Goal: Task Accomplishment & Management: Complete application form

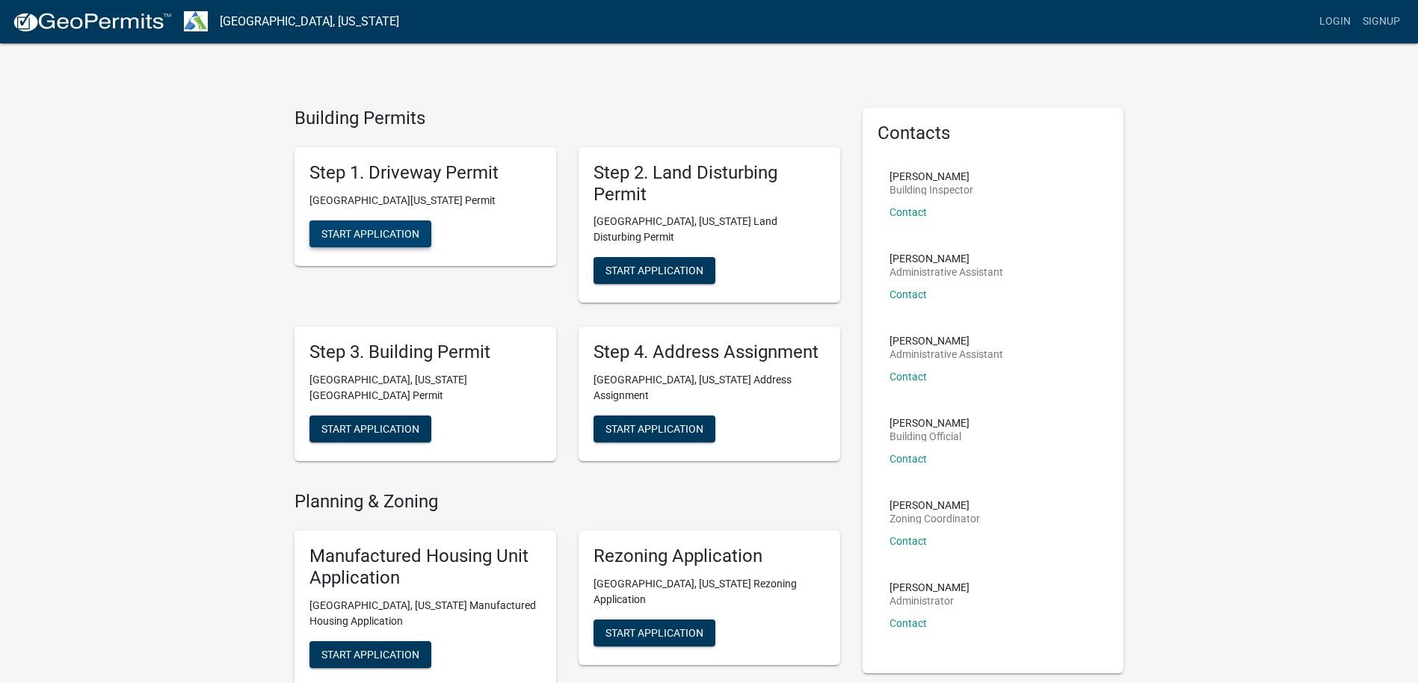
click at [352, 229] on span "Start Application" at bounding box center [370, 233] width 98 height 12
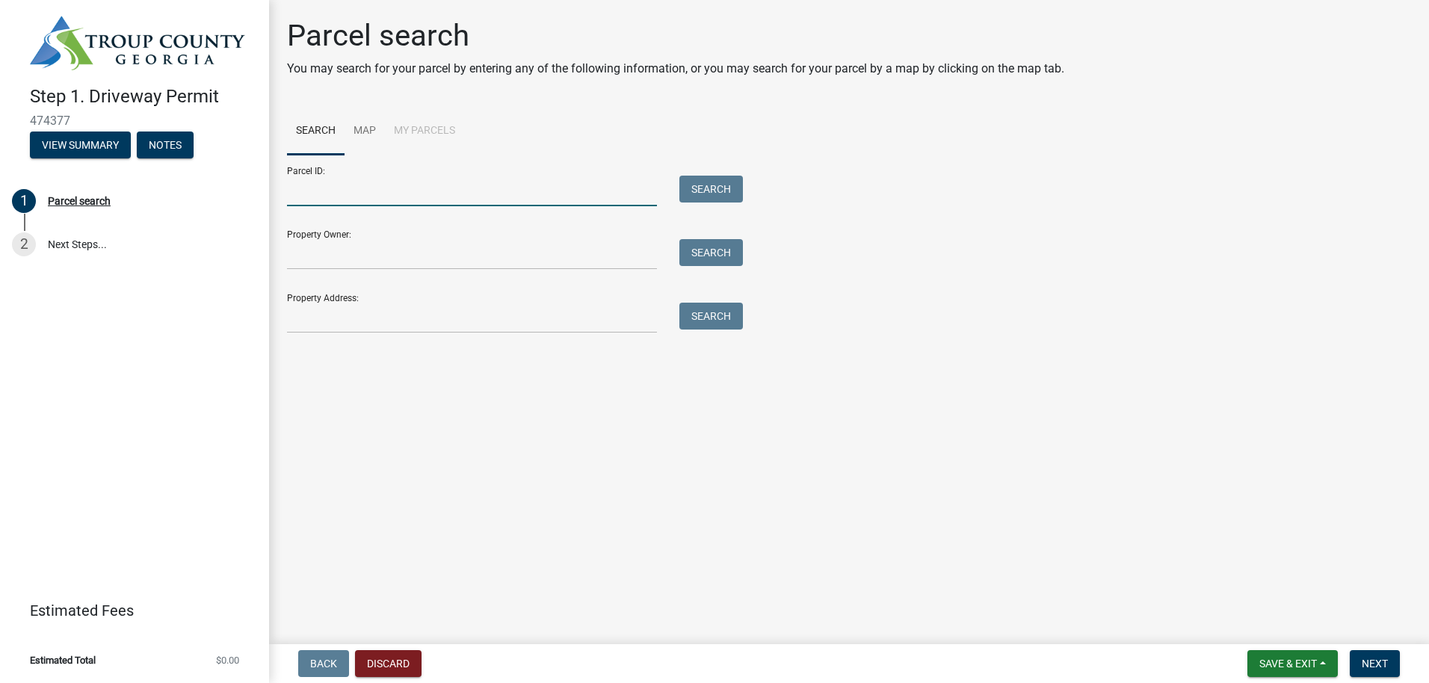
click at [325, 184] on input "Parcel ID:" at bounding box center [472, 191] width 370 height 31
type input "1012000013d"
click at [732, 189] on button "Search" at bounding box center [711, 189] width 64 height 27
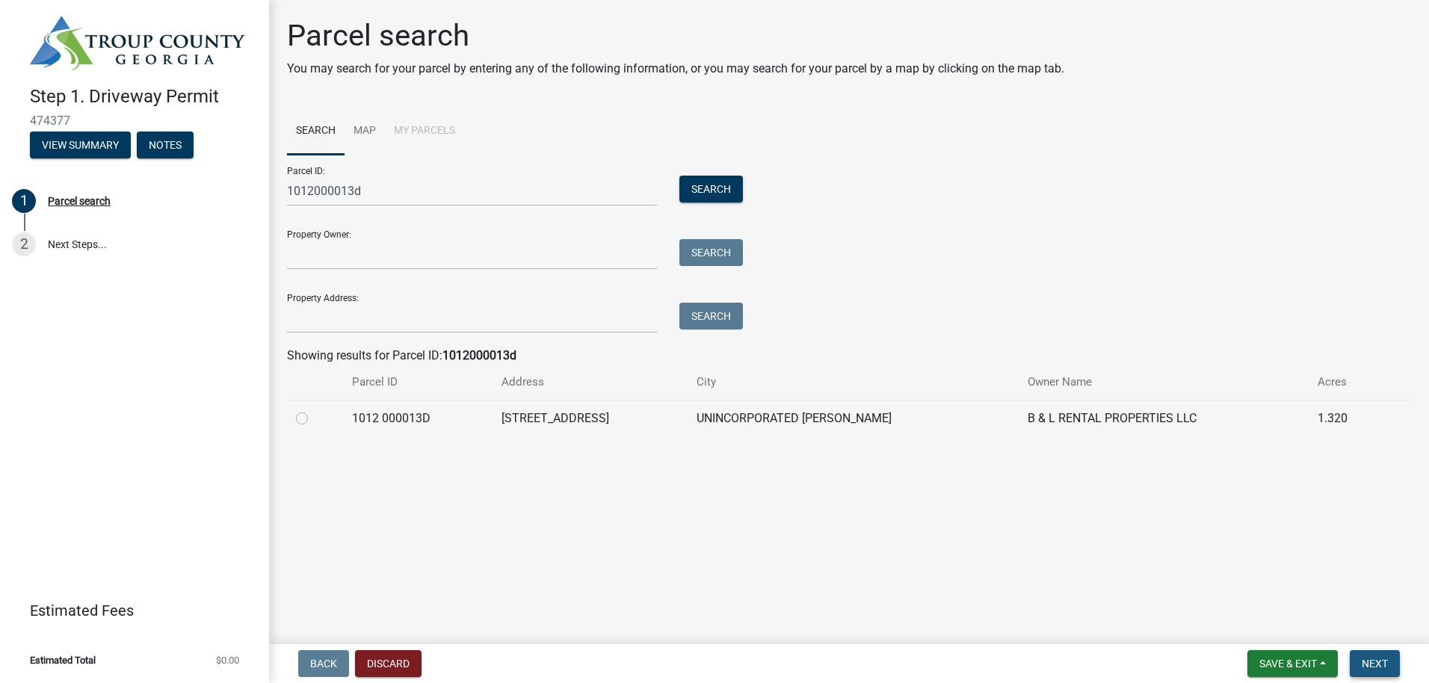
click at [1381, 661] on span "Next" at bounding box center [1375, 664] width 26 height 12
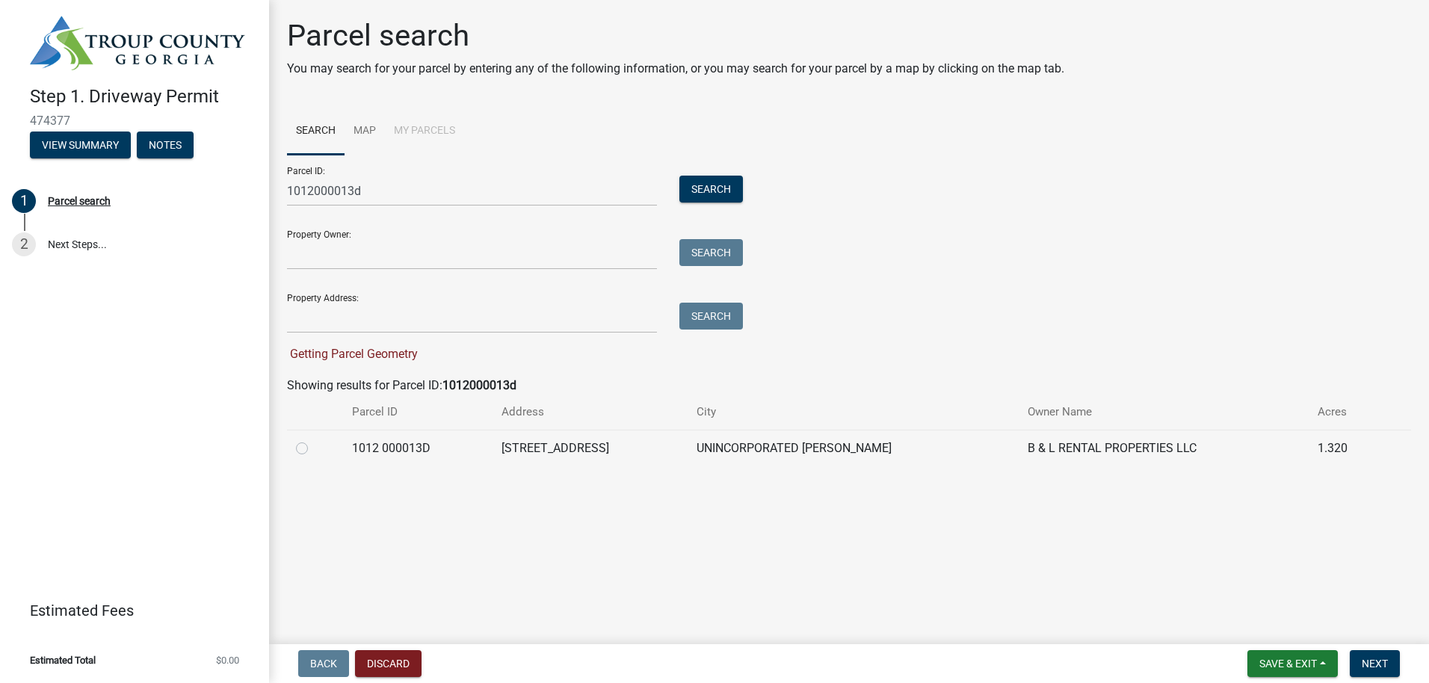
click at [314, 439] on label at bounding box center [314, 439] width 0 height 0
click at [314, 449] on 000013D "radio" at bounding box center [319, 444] width 10 height 10
radio 000013D "true"
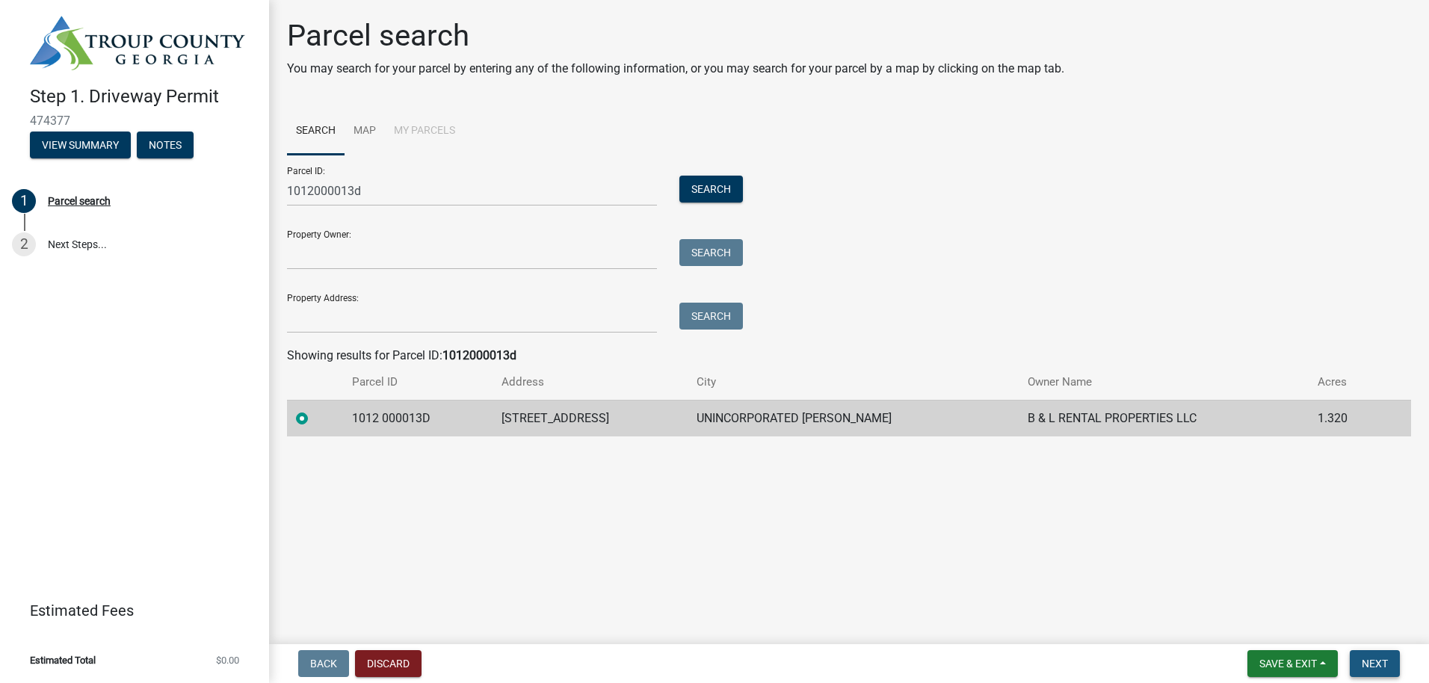
click at [1373, 661] on span "Next" at bounding box center [1375, 664] width 26 height 12
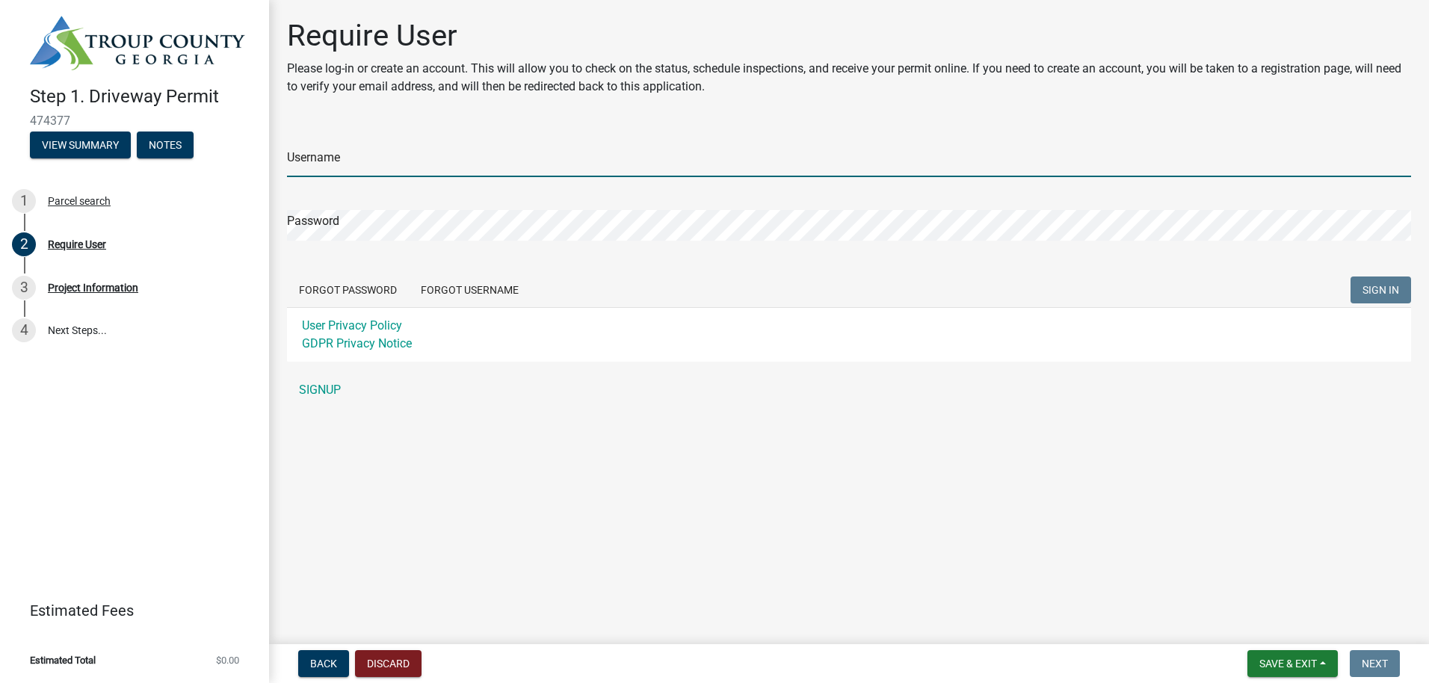
click at [364, 165] on input "Username" at bounding box center [849, 161] width 1124 height 31
type input "[EMAIL_ADDRESS][PERSON_NAME][DOMAIN_NAME]"
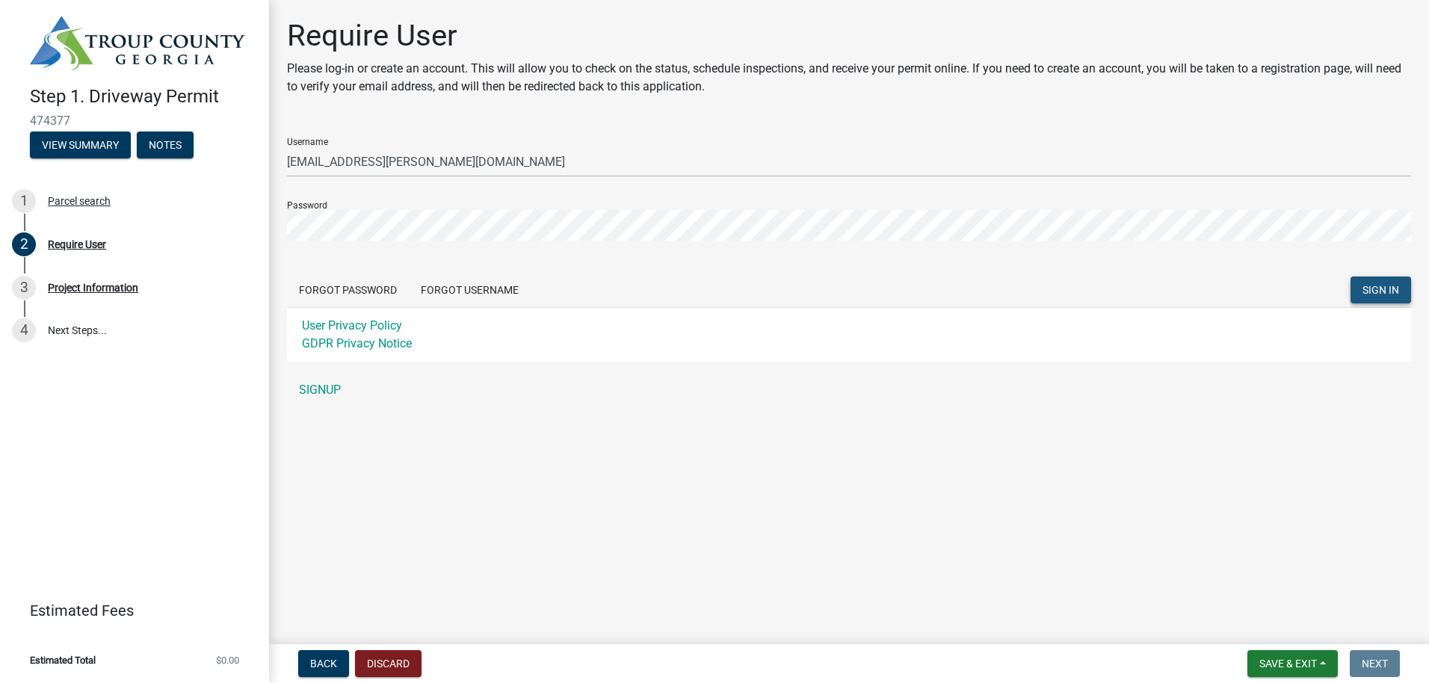
click at [1399, 293] on button "SIGN IN" at bounding box center [1381, 290] width 61 height 27
click at [332, 667] on span "Back" at bounding box center [323, 664] width 27 height 12
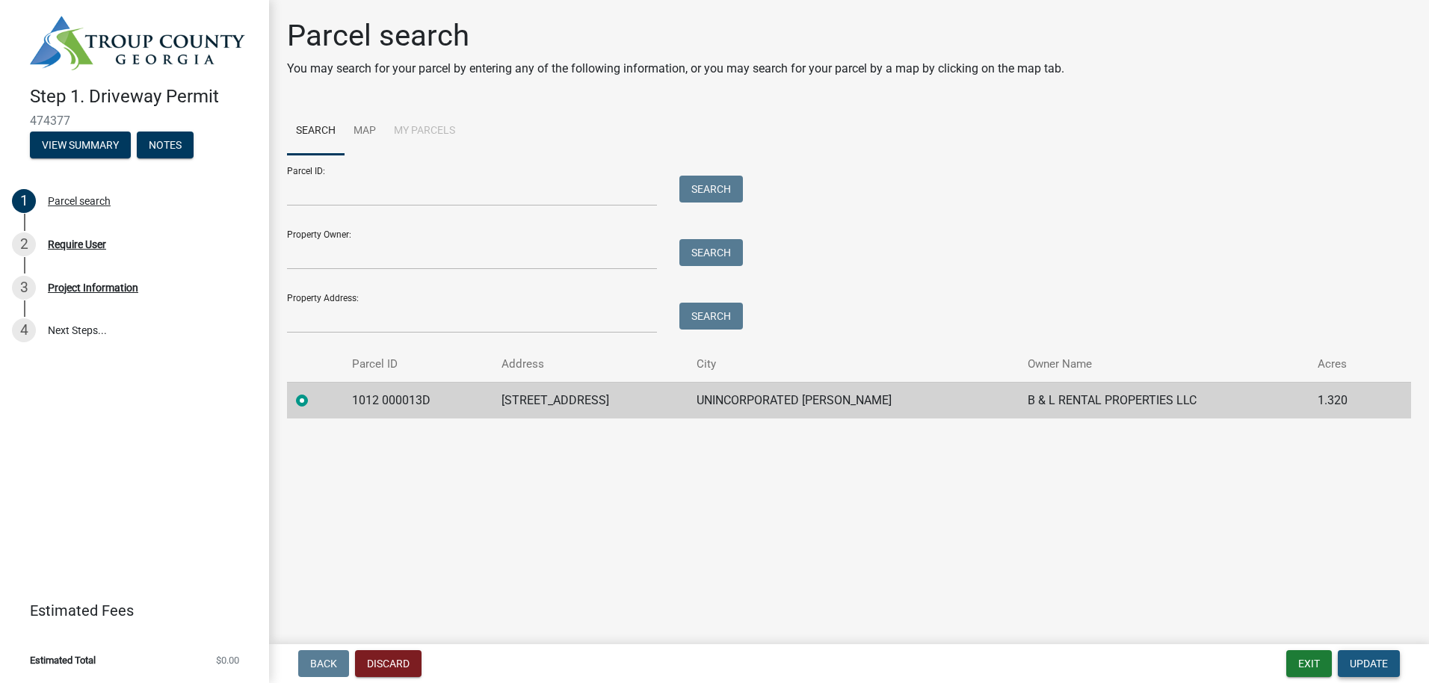
click at [1376, 661] on span "Update" at bounding box center [1369, 664] width 38 height 12
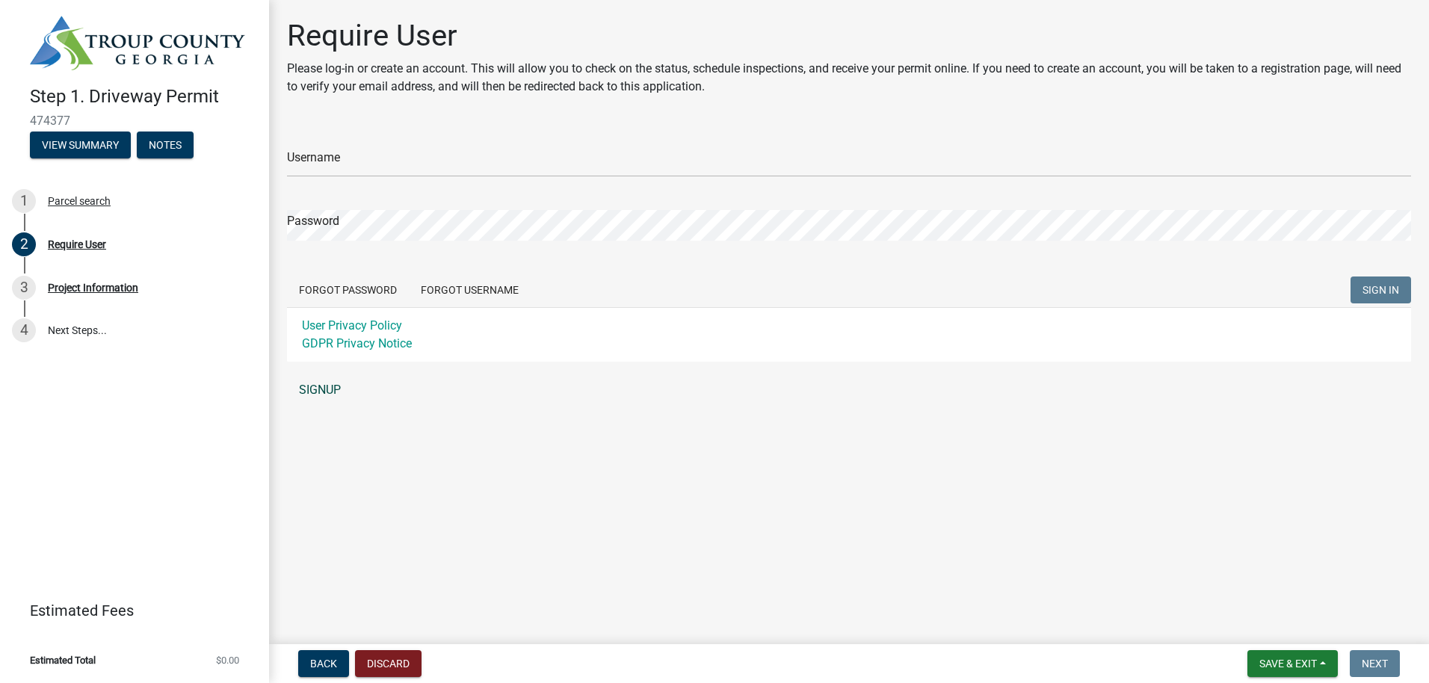
click at [324, 386] on link "SIGNUP" at bounding box center [849, 390] width 1124 height 30
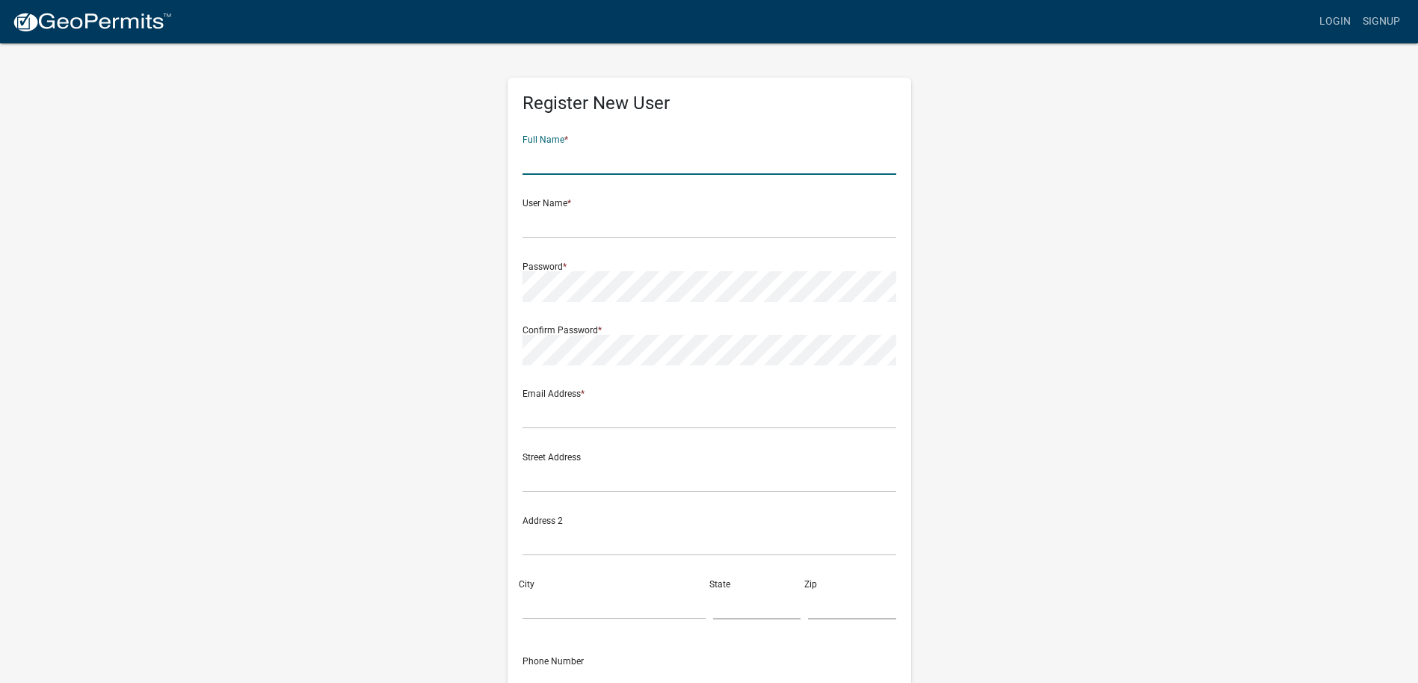
click at [596, 158] on input "text" at bounding box center [709, 159] width 374 height 31
type input "[PERSON_NAME]"
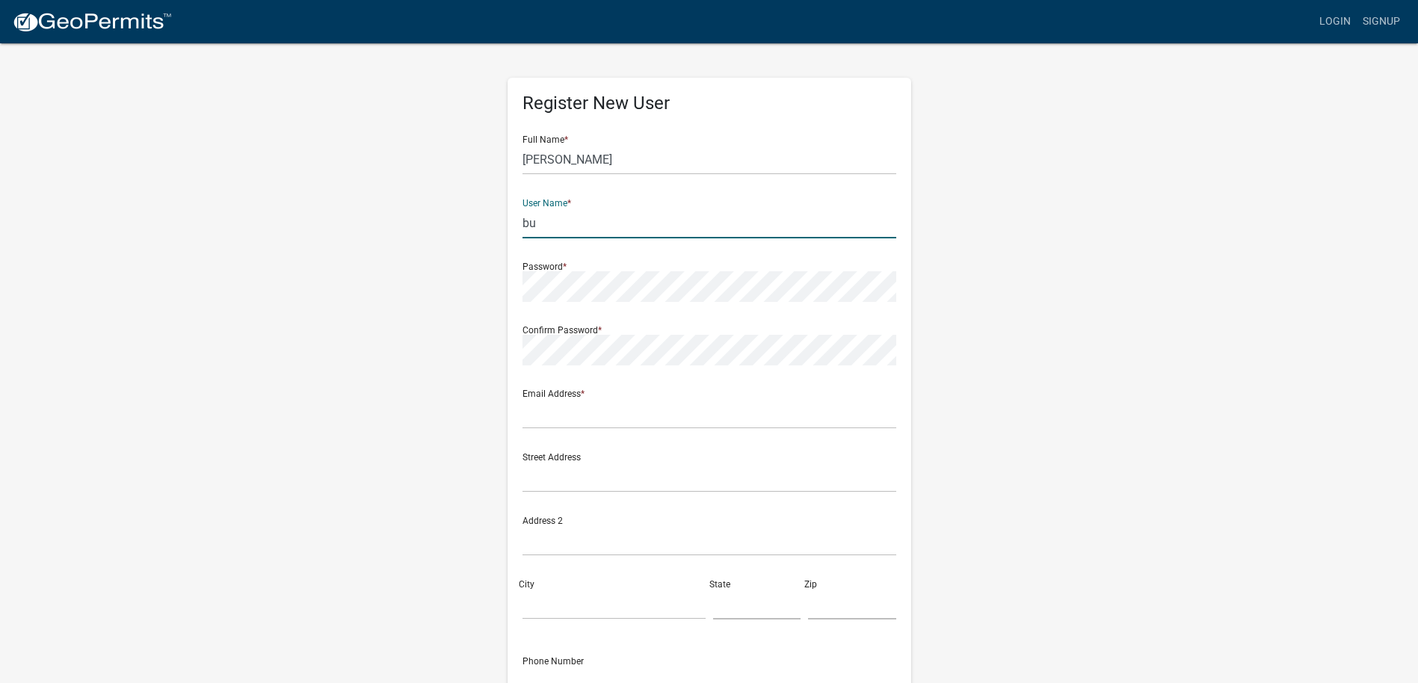
type input "b"
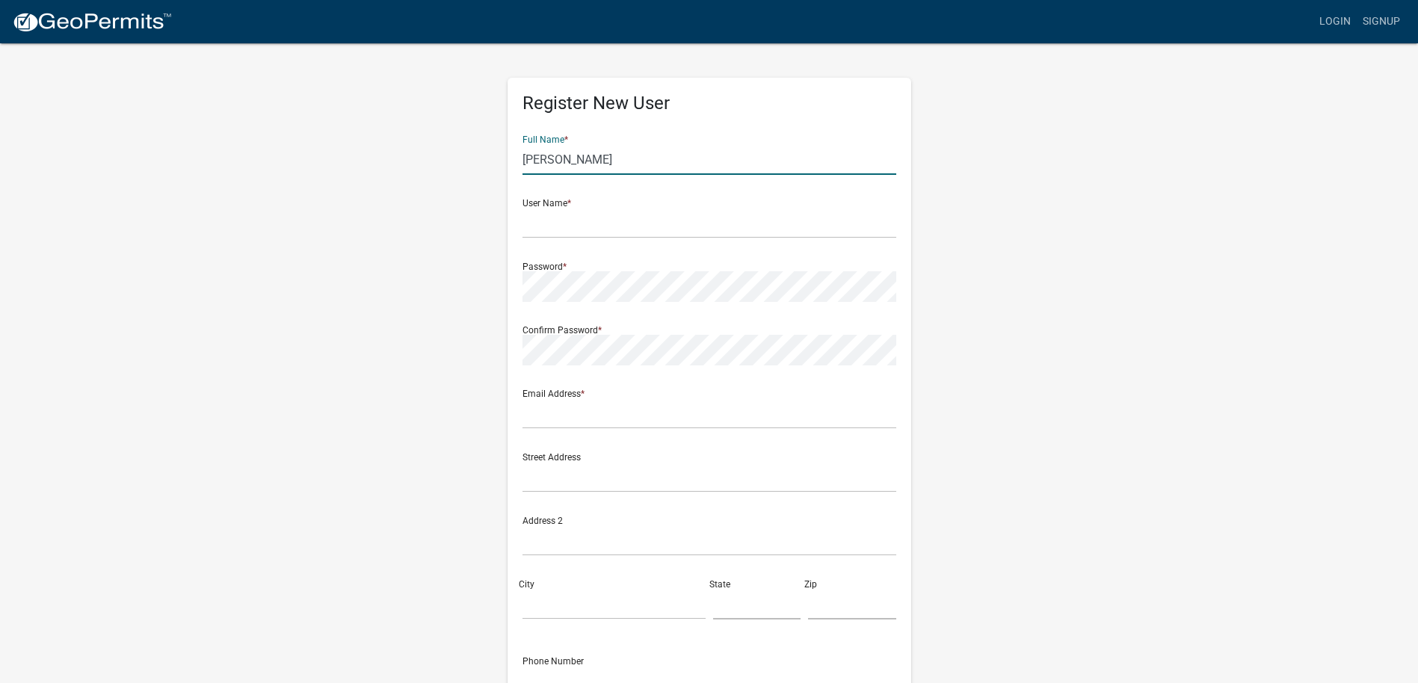
click at [559, 162] on input "[PERSON_NAME]" at bounding box center [709, 159] width 374 height 31
type input "[PERSON_NAME]"
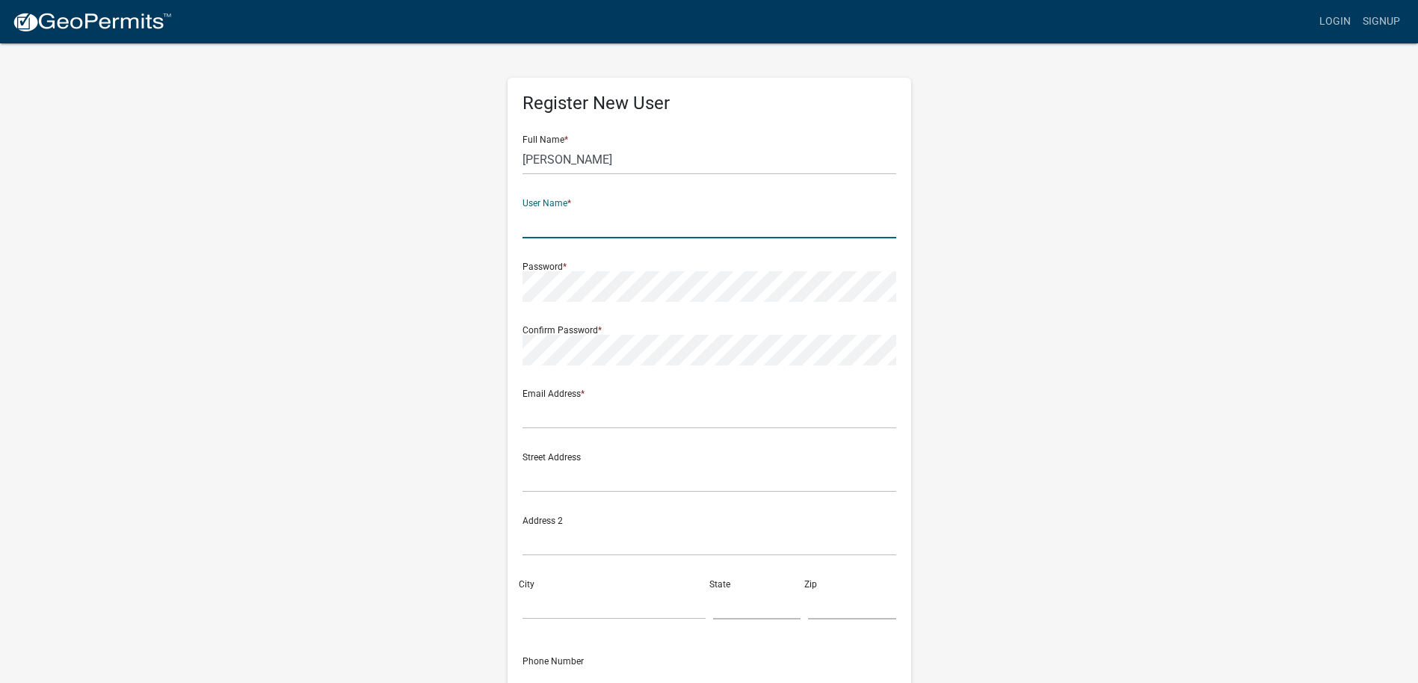
click at [545, 215] on input "text" at bounding box center [709, 223] width 374 height 31
type input "[EMAIL_ADDRESS][PERSON_NAME][DOMAIN_NAME]"
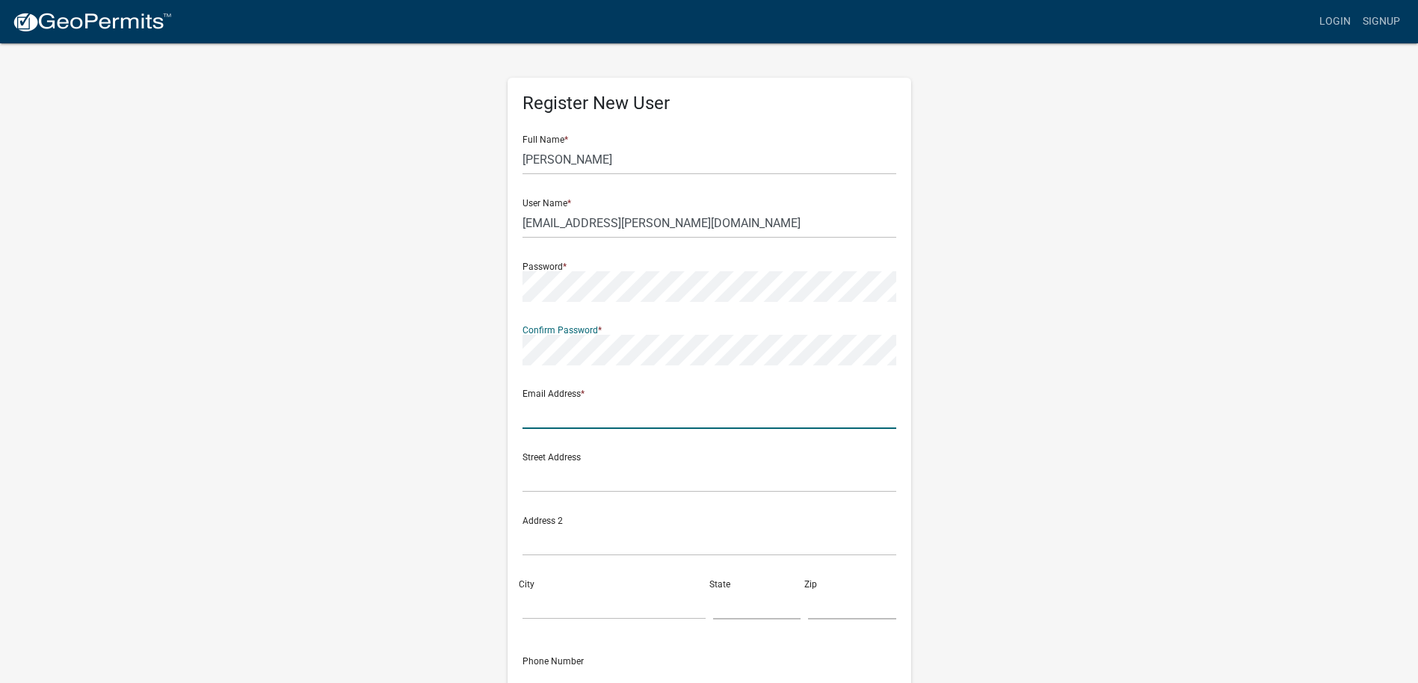
click at [586, 417] on input "text" at bounding box center [709, 413] width 374 height 31
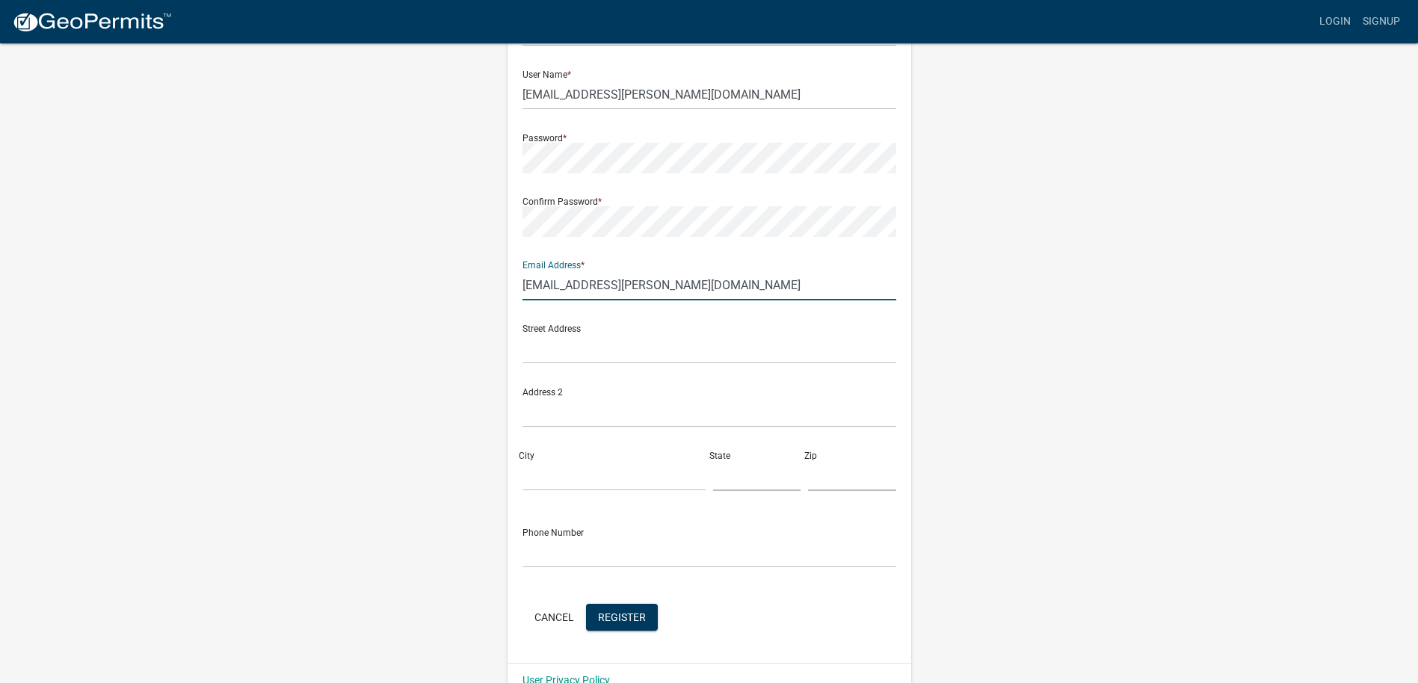
scroll to position [149, 0]
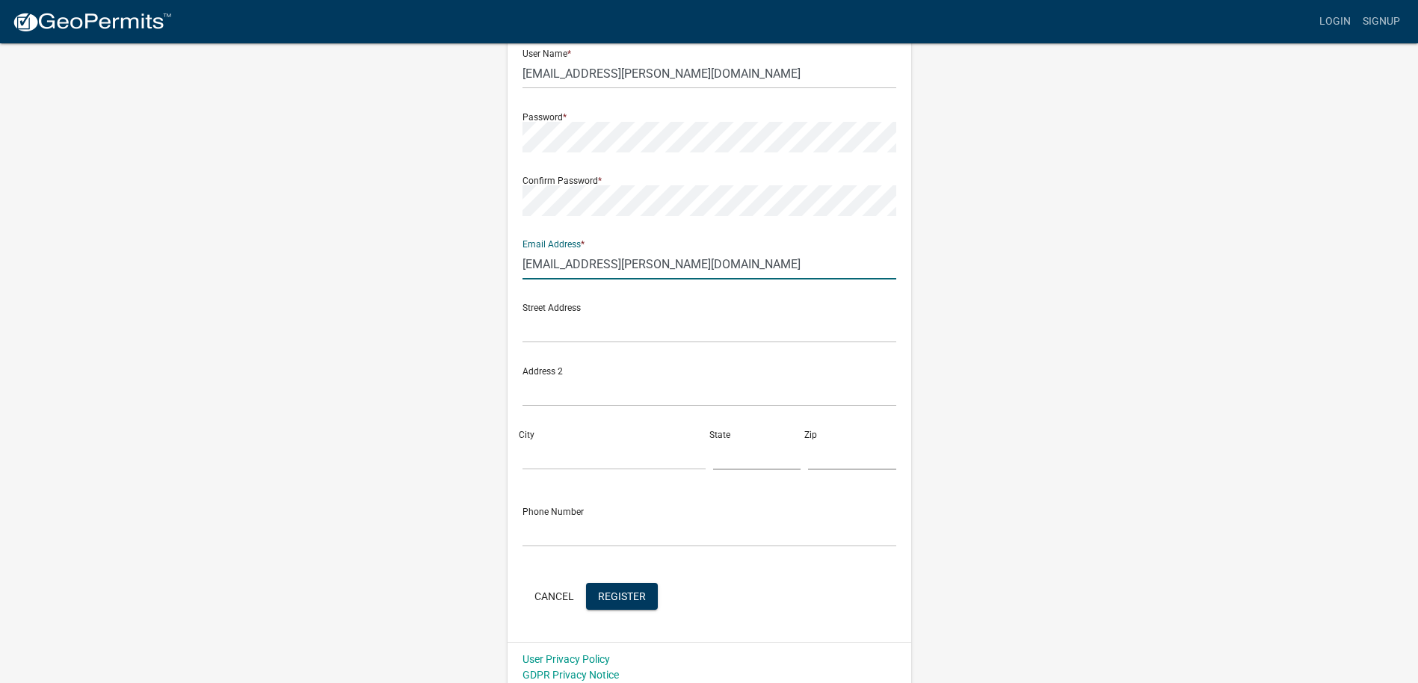
type input "[EMAIL_ADDRESS][PERSON_NAME][DOMAIN_NAME]"
click at [623, 341] on input "text" at bounding box center [709, 327] width 374 height 31
type input "[STREET_ADDRESS]"
click at [542, 442] on input "City" at bounding box center [613, 454] width 183 height 31
type input "Lagrange"
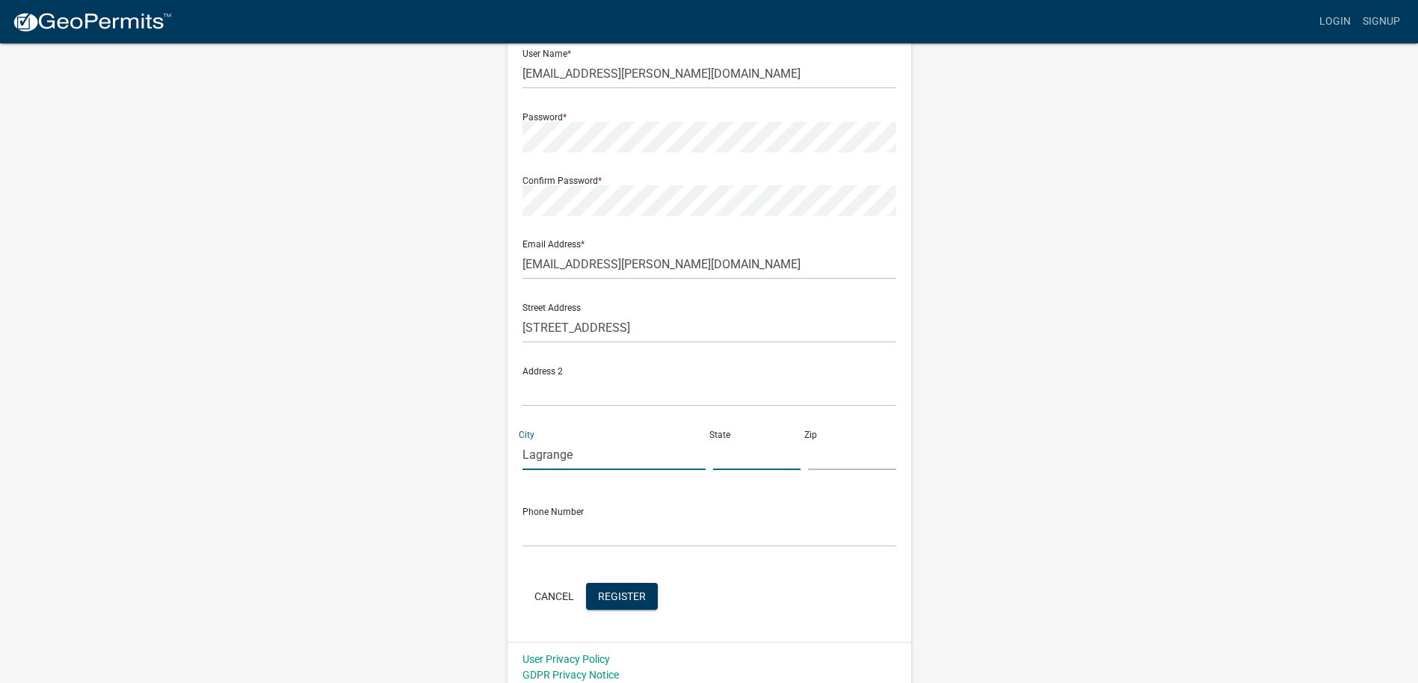
click at [745, 454] on input "text" at bounding box center [757, 454] width 88 height 31
type input "Ga"
drag, startPoint x: 816, startPoint y: 439, endPoint x: 965, endPoint y: 493, distance: 157.9
click at [866, 451] on input "text" at bounding box center [852, 454] width 88 height 31
type input "30240"
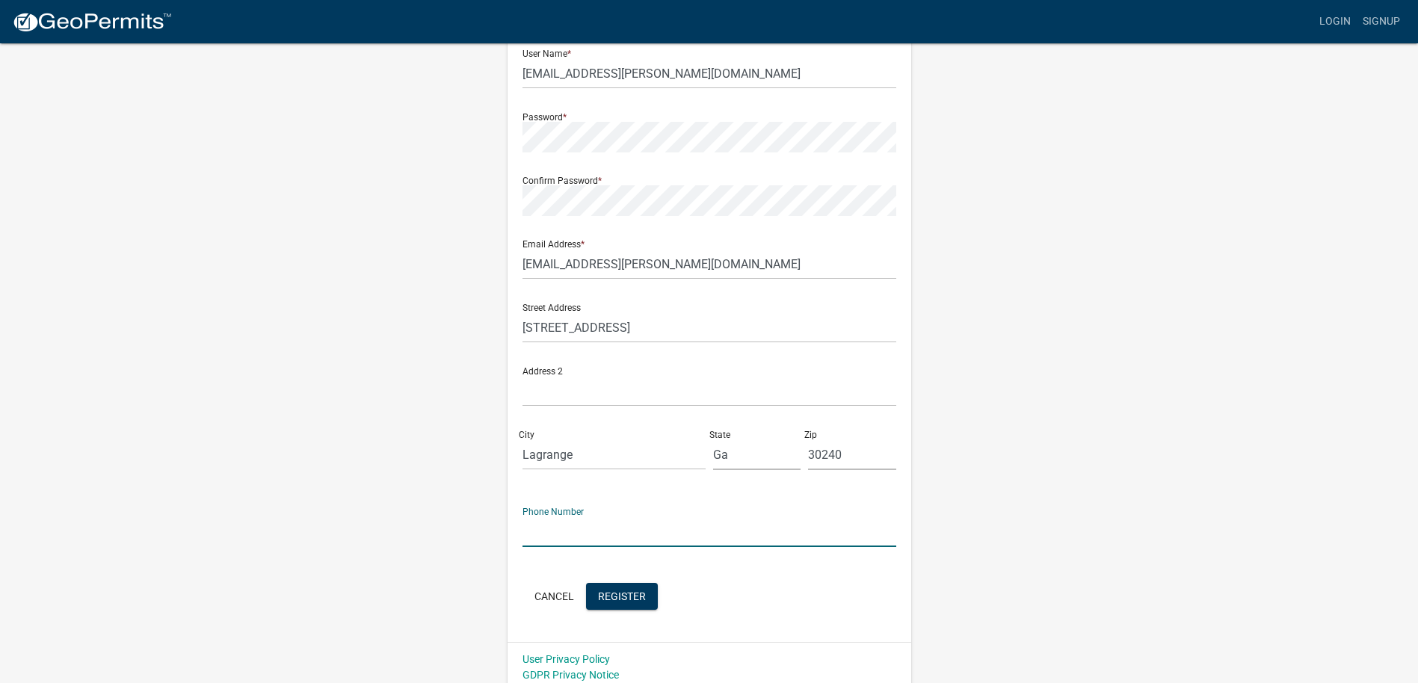
click at [563, 533] on input "text" at bounding box center [709, 531] width 374 height 31
type input "7069759122"
click at [615, 590] on span "Register" at bounding box center [622, 596] width 48 height 12
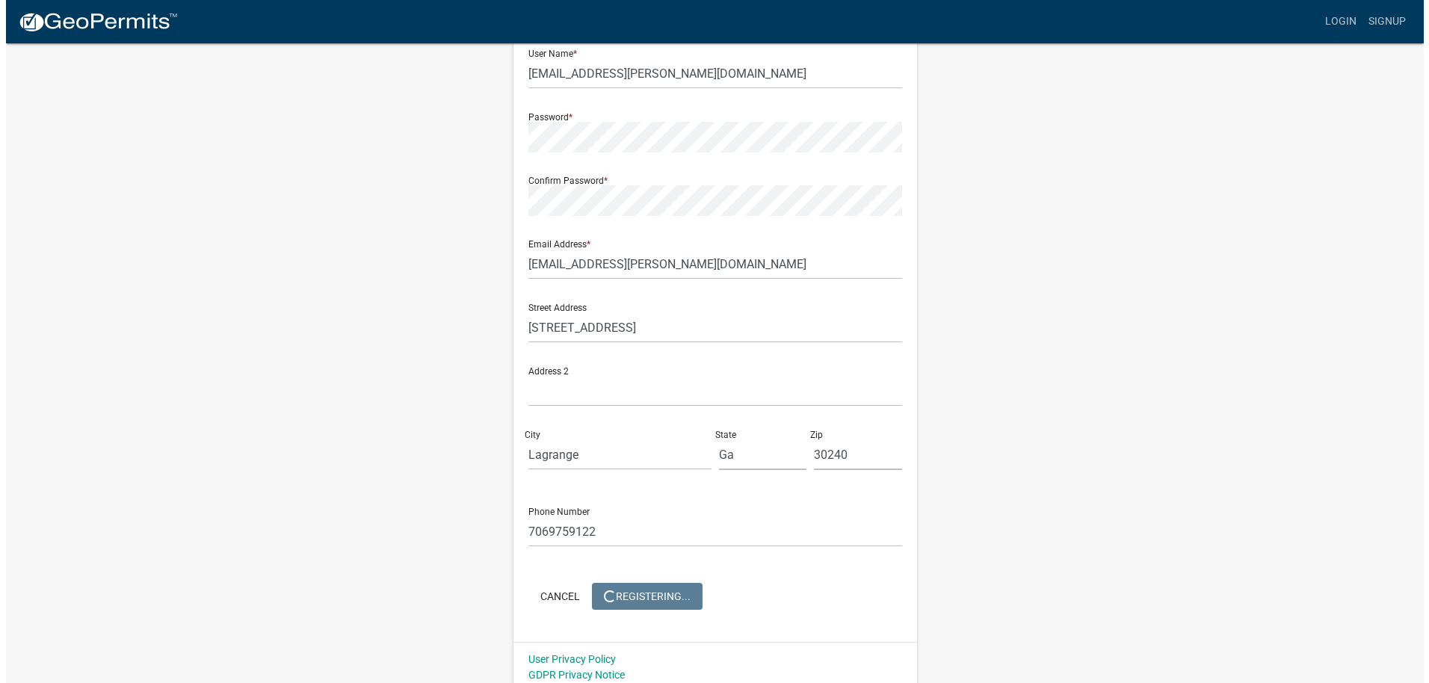
scroll to position [0, 0]
